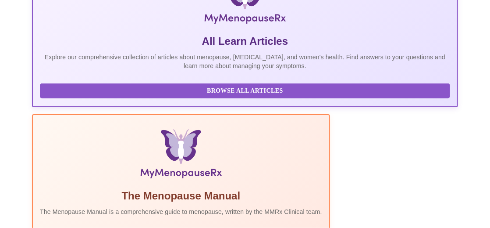
scroll to position [146, 0]
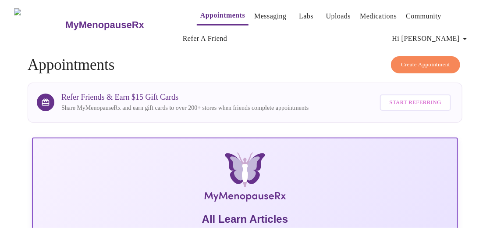
scroll to position [0, 0]
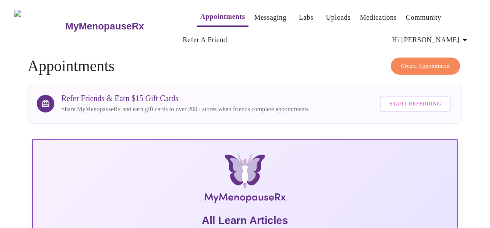
click at [421, 14] on link "Community" at bounding box center [424, 17] width 36 height 12
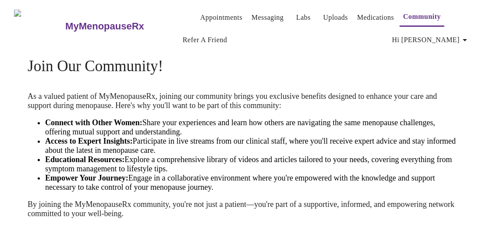
click at [99, 25] on h3 "MyMenopauseRx" at bounding box center [104, 26] width 79 height 11
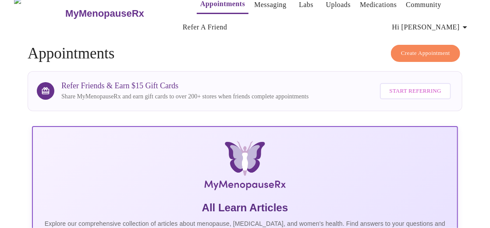
scroll to position [9, 0]
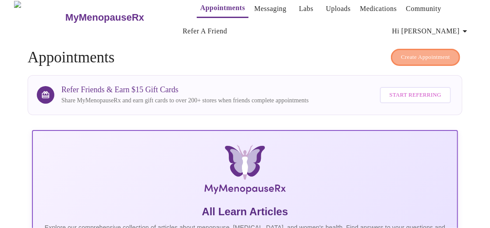
click at [405, 54] on span "Create Appointment" at bounding box center [425, 57] width 49 height 10
